Goal: Transaction & Acquisition: Purchase product/service

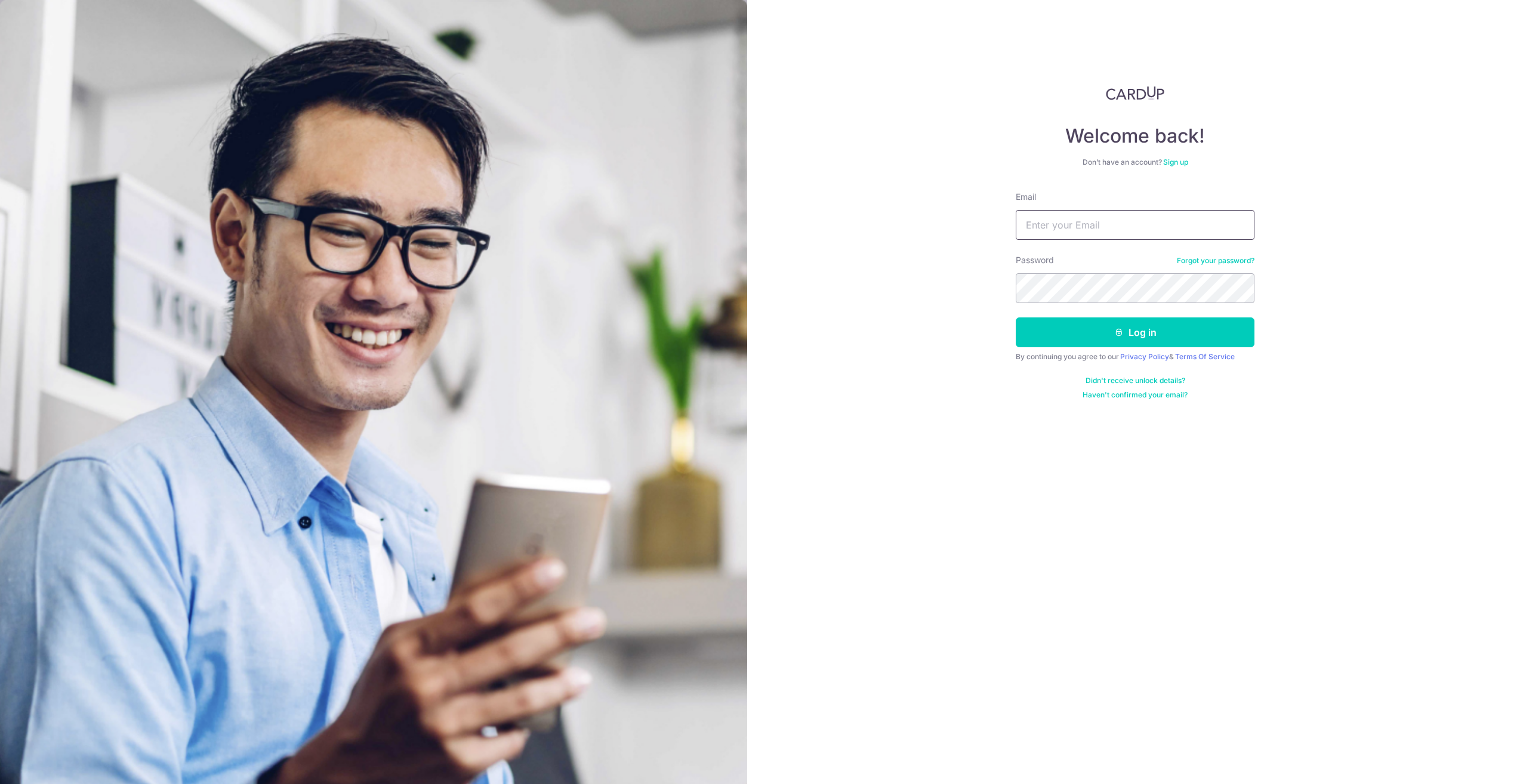
click at [1069, 225] on input "Email" at bounding box center [1135, 224] width 239 height 30
type input "anna_melvin@yahoo.com.sg"
click at [1016, 317] on button "Log in" at bounding box center [1135, 331] width 239 height 30
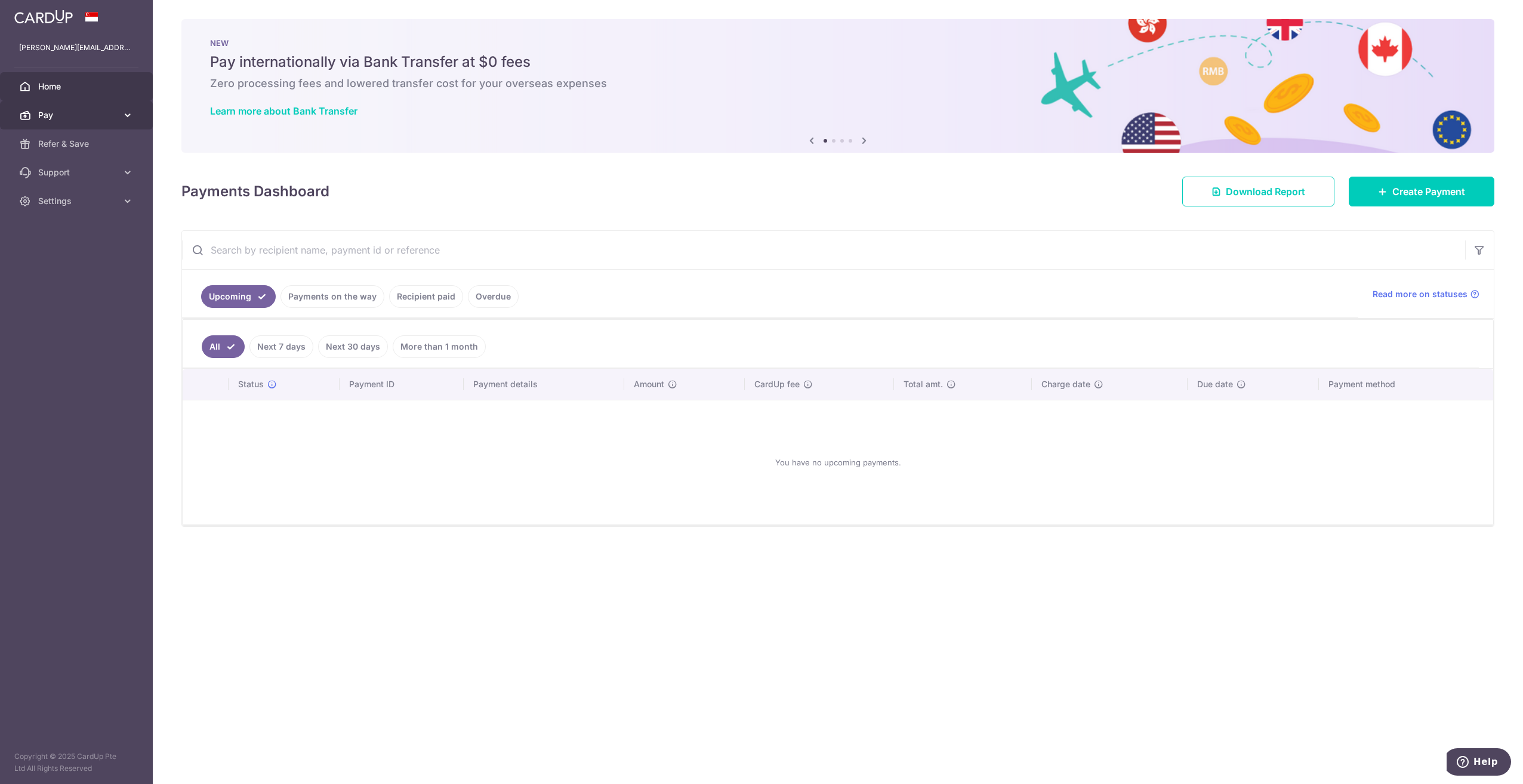
click at [54, 118] on span "Pay" at bounding box center [77, 115] width 78 height 11
click at [69, 140] on span "Payments" at bounding box center [77, 143] width 78 height 11
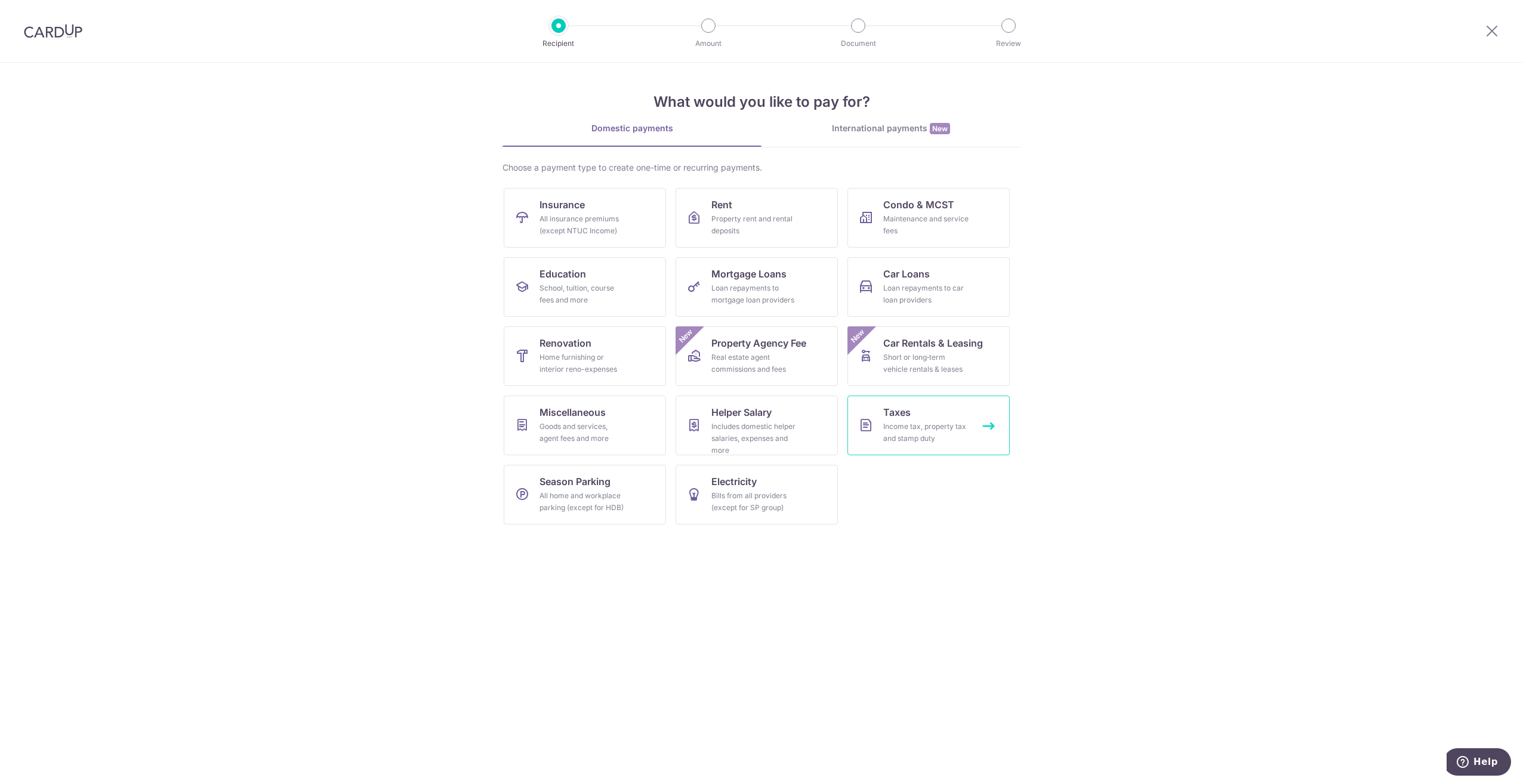
click at [942, 420] on link "Taxes Income tax, property tax and stamp duty" at bounding box center [929, 425] width 162 height 59
click at [902, 278] on span "Car Loans" at bounding box center [907, 273] width 47 height 14
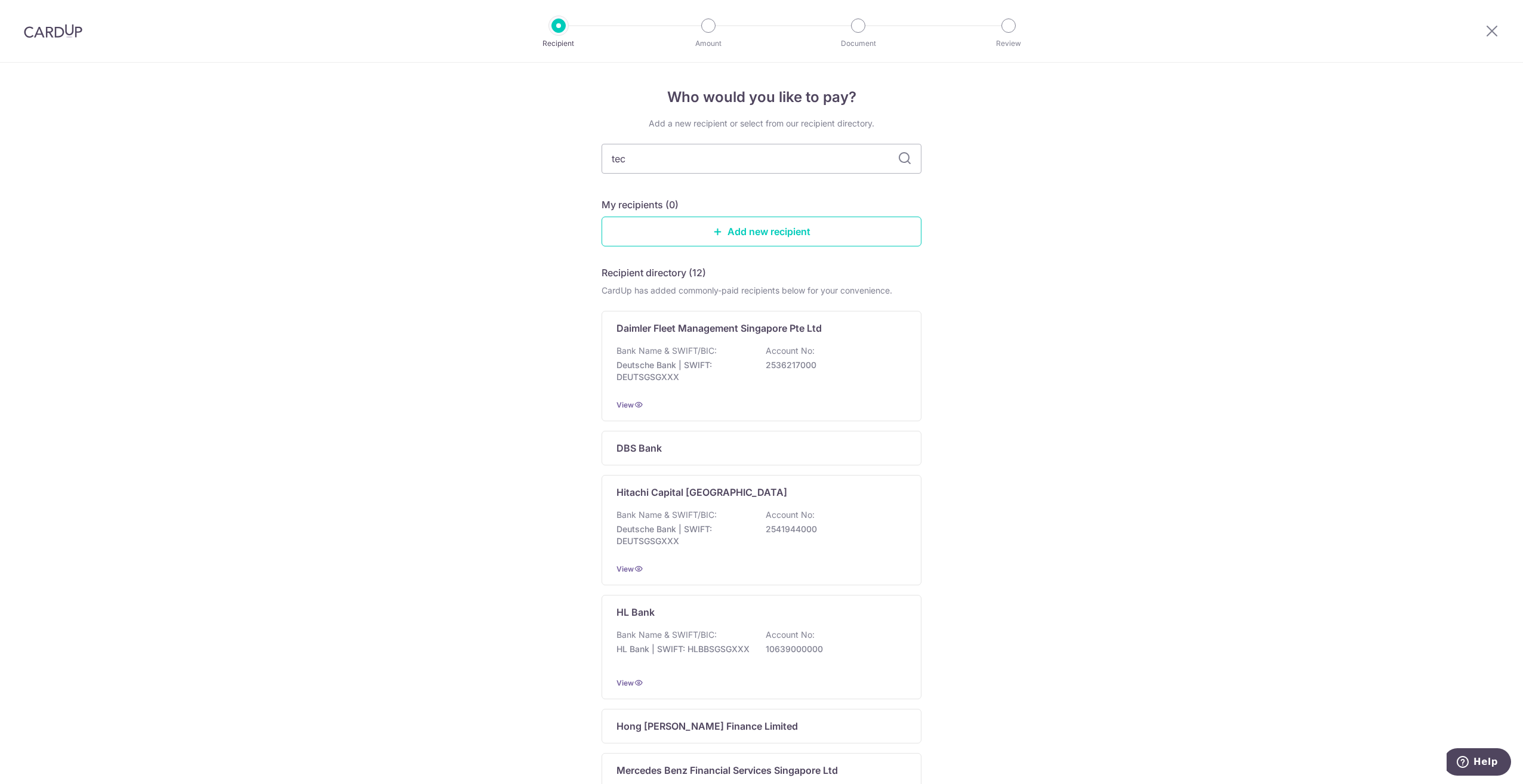
type input "teck"
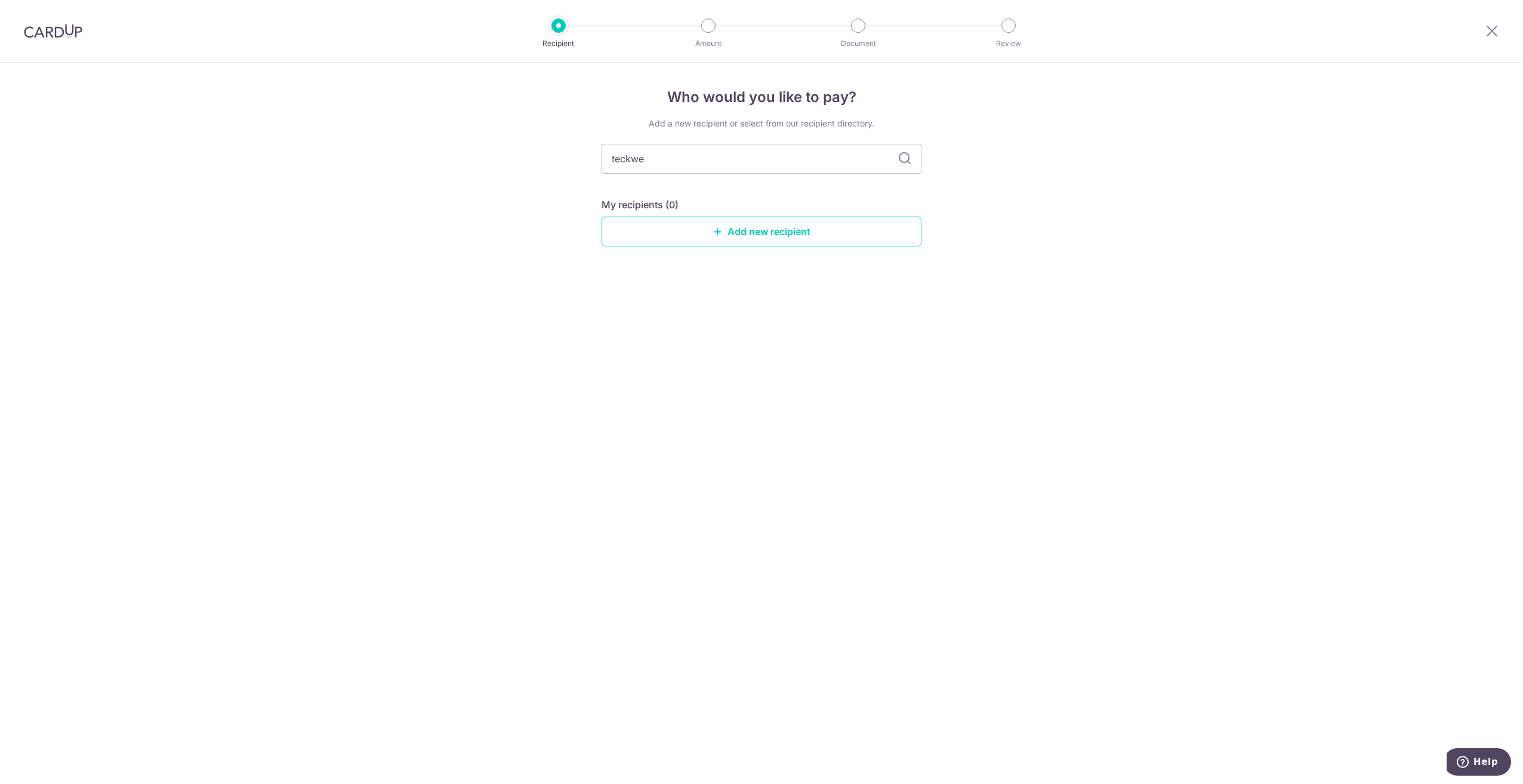
type input "teckwei"
type input "teck Wei"
